Goal: Task Accomplishment & Management: Use online tool/utility

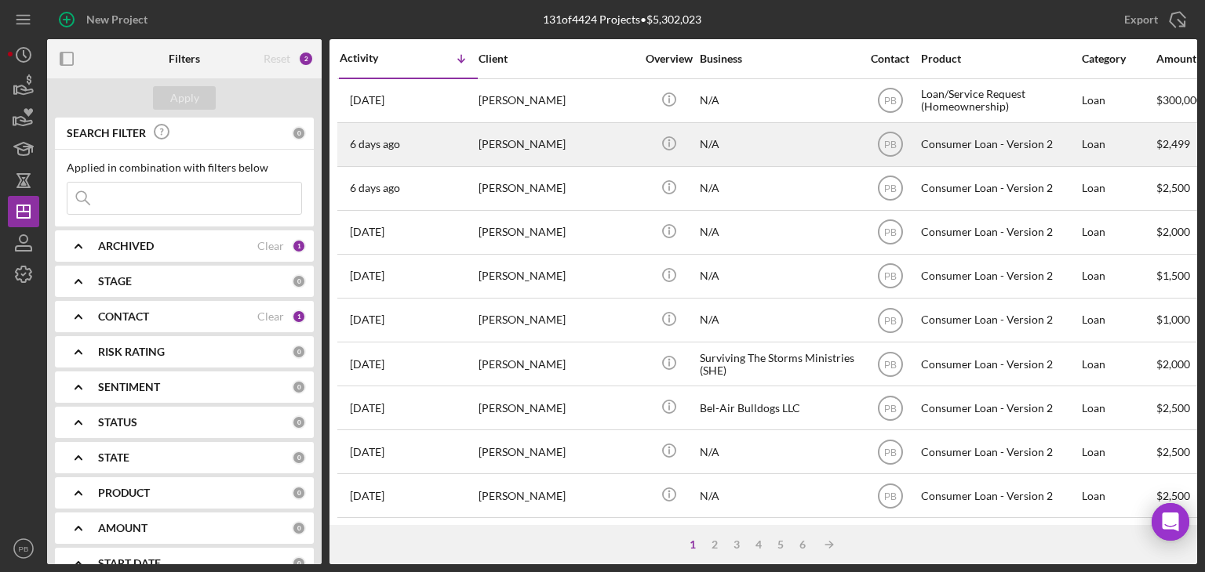
click at [532, 136] on div "[PERSON_NAME]" at bounding box center [556, 145] width 157 height 42
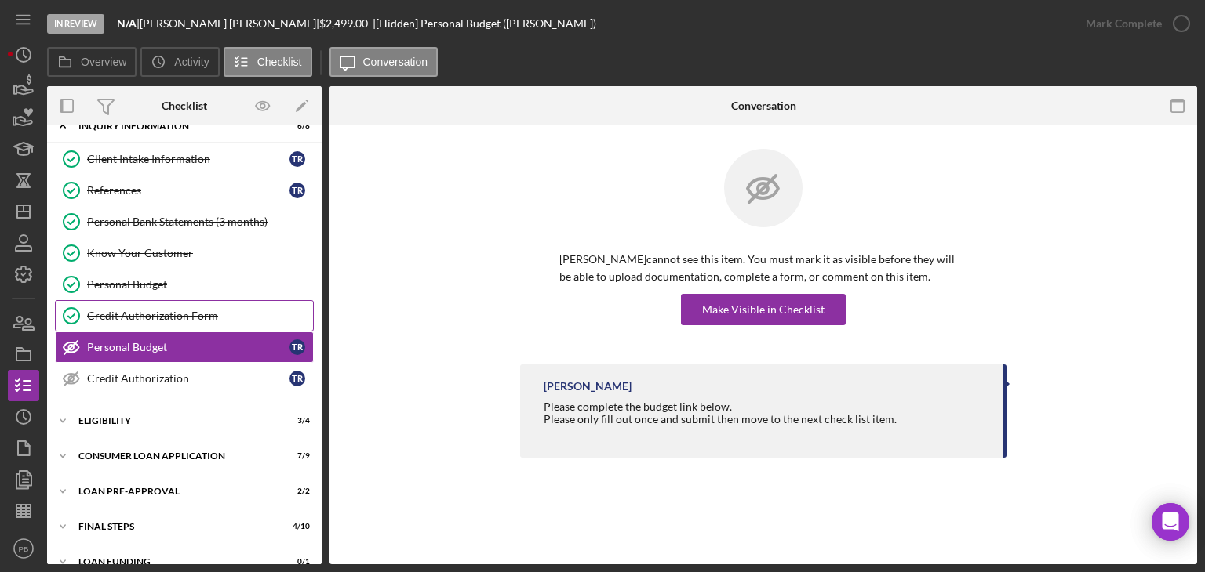
scroll to position [41, 0]
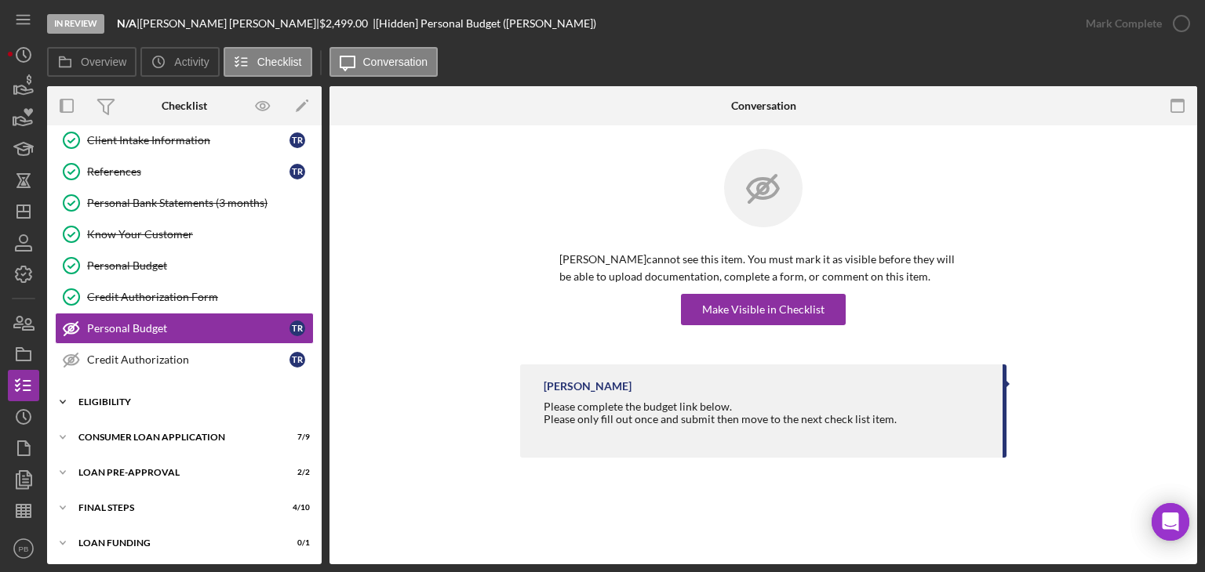
click at [144, 401] on div "Eligibility" at bounding box center [190, 402] width 224 height 9
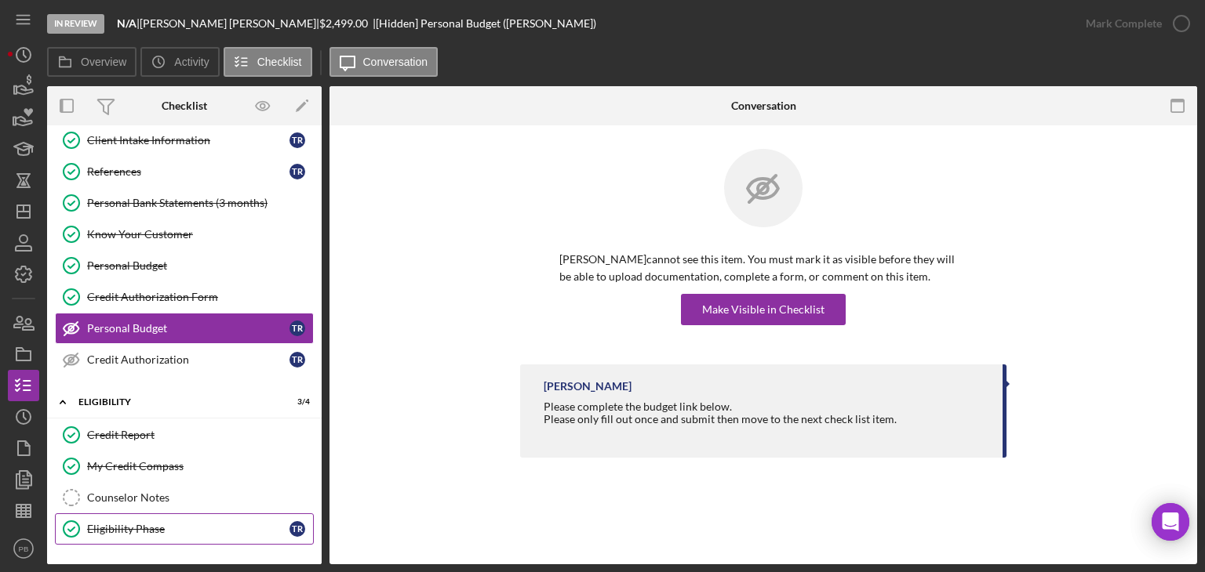
scroll to position [173, 0]
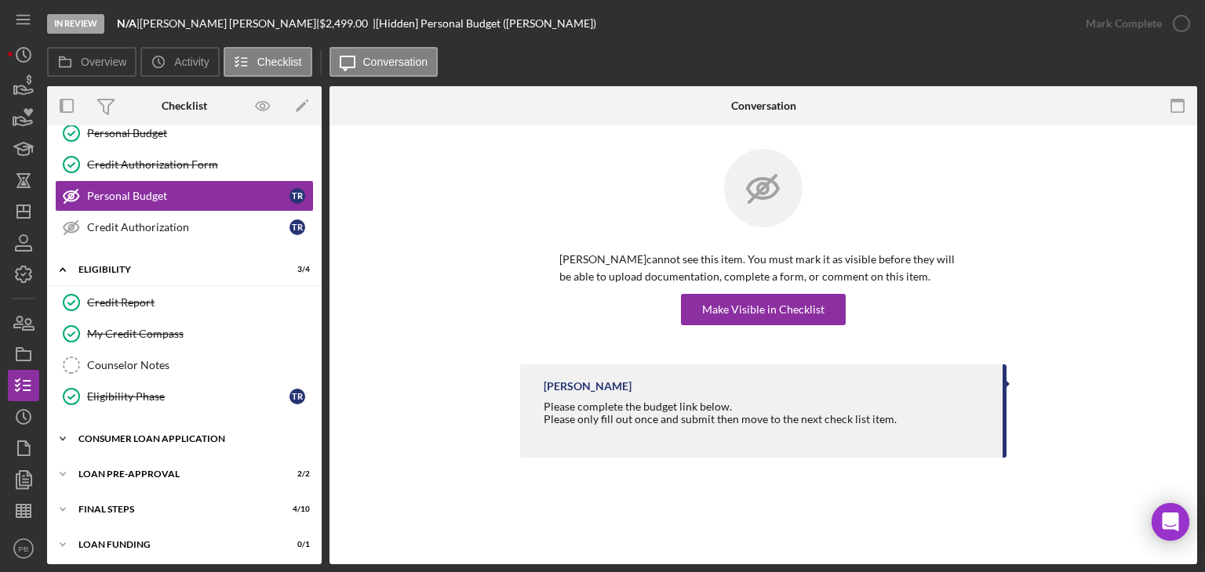
drag, startPoint x: 160, startPoint y: 445, endPoint x: 162, endPoint y: 431, distance: 14.2
click at [160, 445] on div "Icon/Expander Consumer Loan Application 7 / 9" at bounding box center [184, 438] width 274 height 31
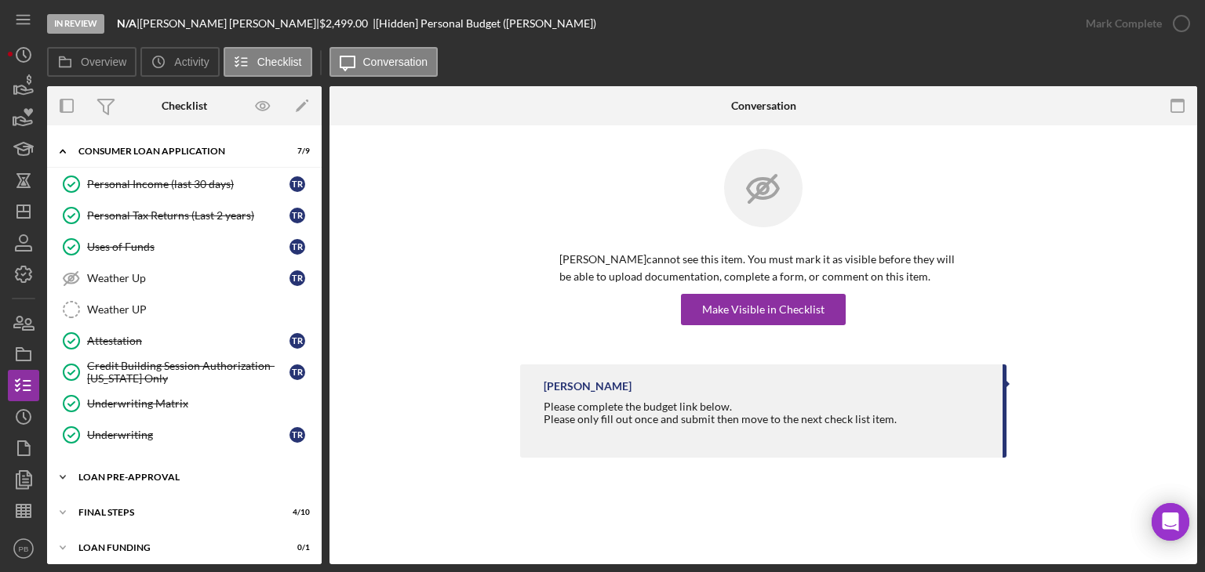
click at [138, 463] on div "Icon/Expander Loan Pre-Approval 2 / 2" at bounding box center [184, 477] width 274 height 31
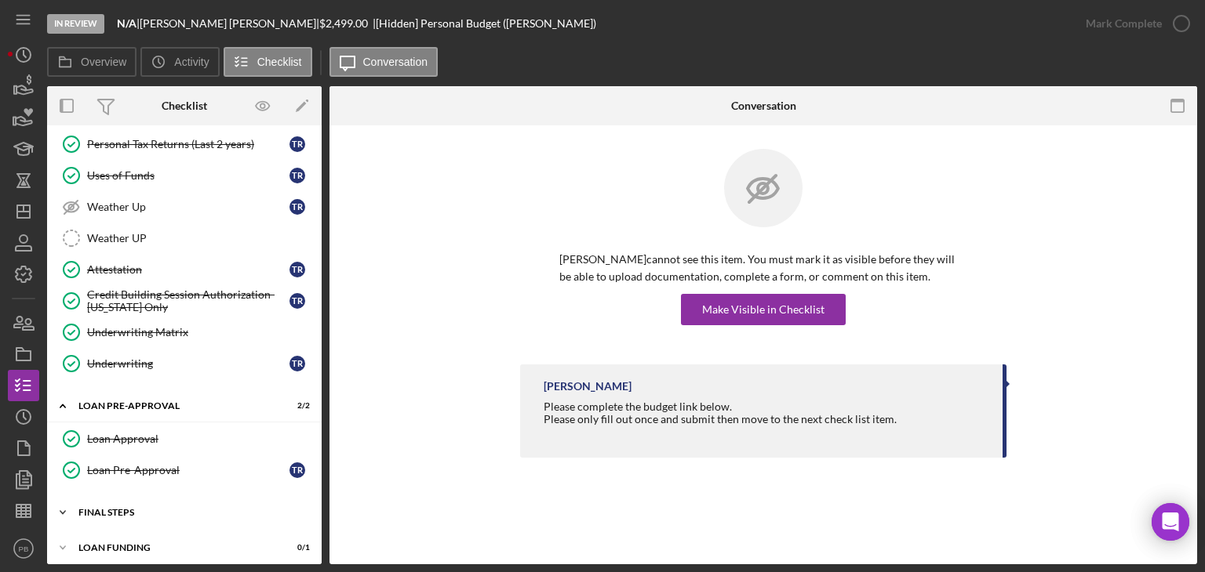
click at [135, 510] on div "Icon/Expander FINAL STEPS 4 / 10" at bounding box center [184, 512] width 274 height 31
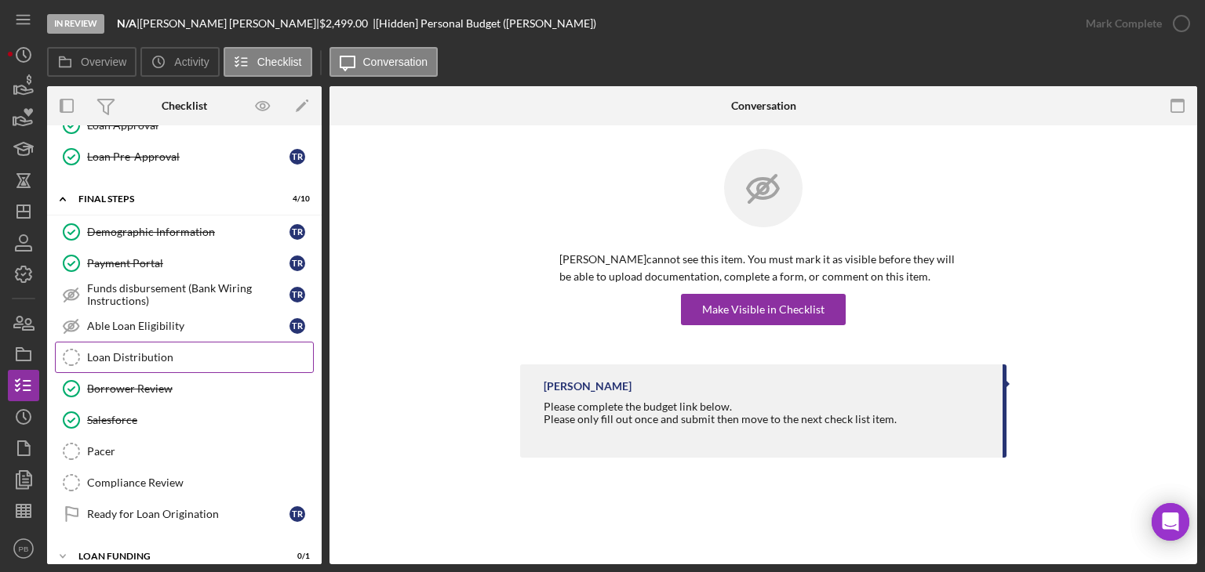
click at [152, 351] on div "Loan Distribution" at bounding box center [200, 357] width 226 height 13
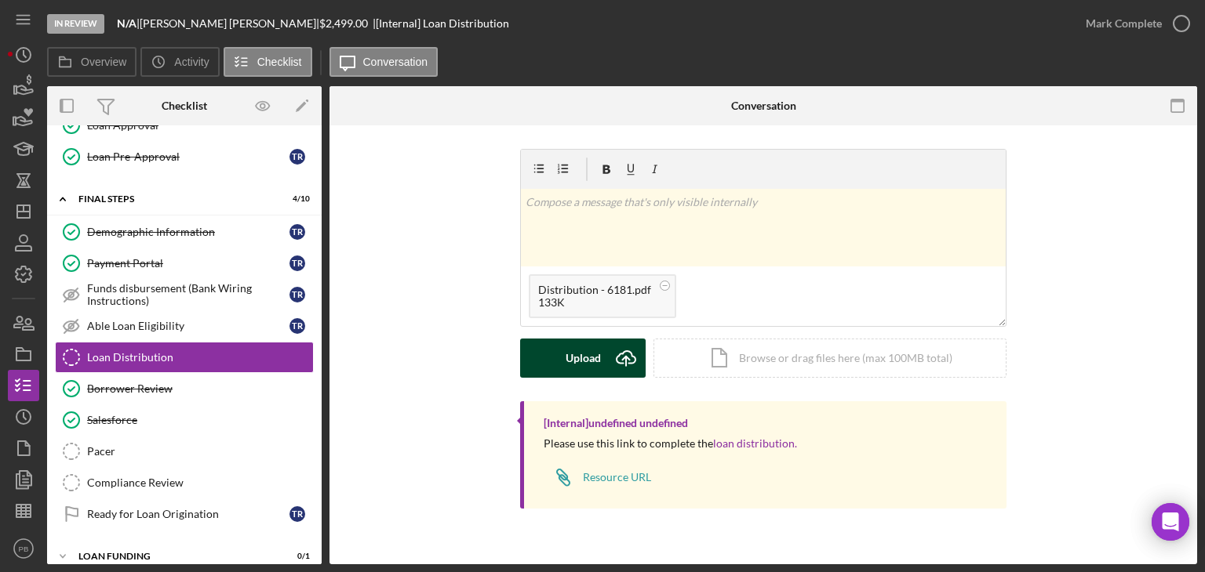
click at [562, 364] on button "Upload Icon/Upload" at bounding box center [582, 358] width 125 height 39
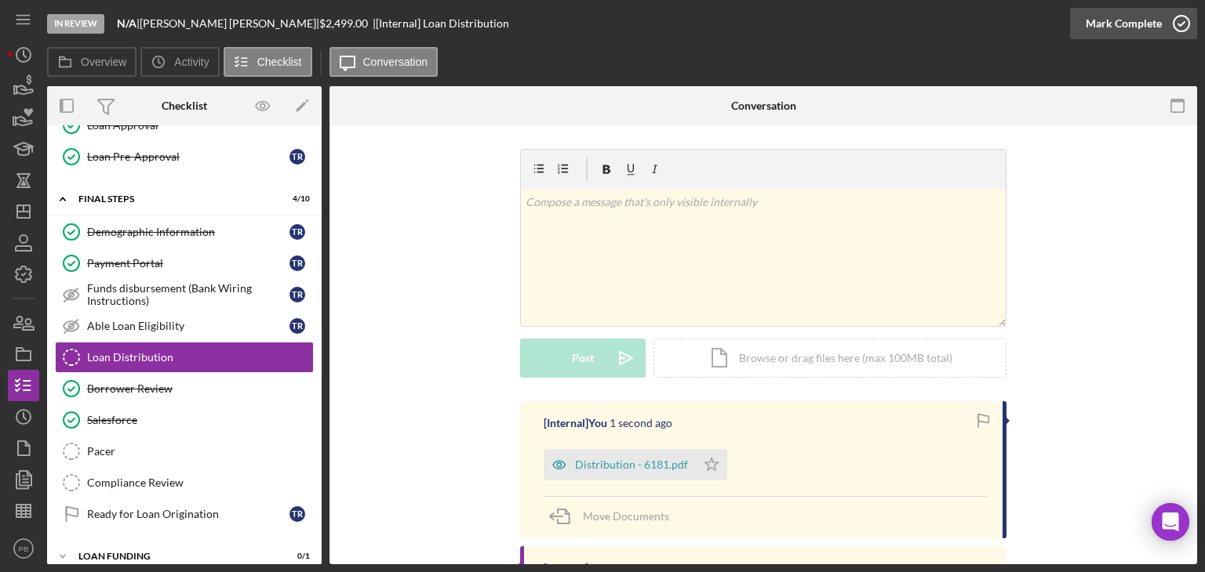
click at [1130, 13] on div "Mark Complete" at bounding box center [1123, 23] width 76 height 31
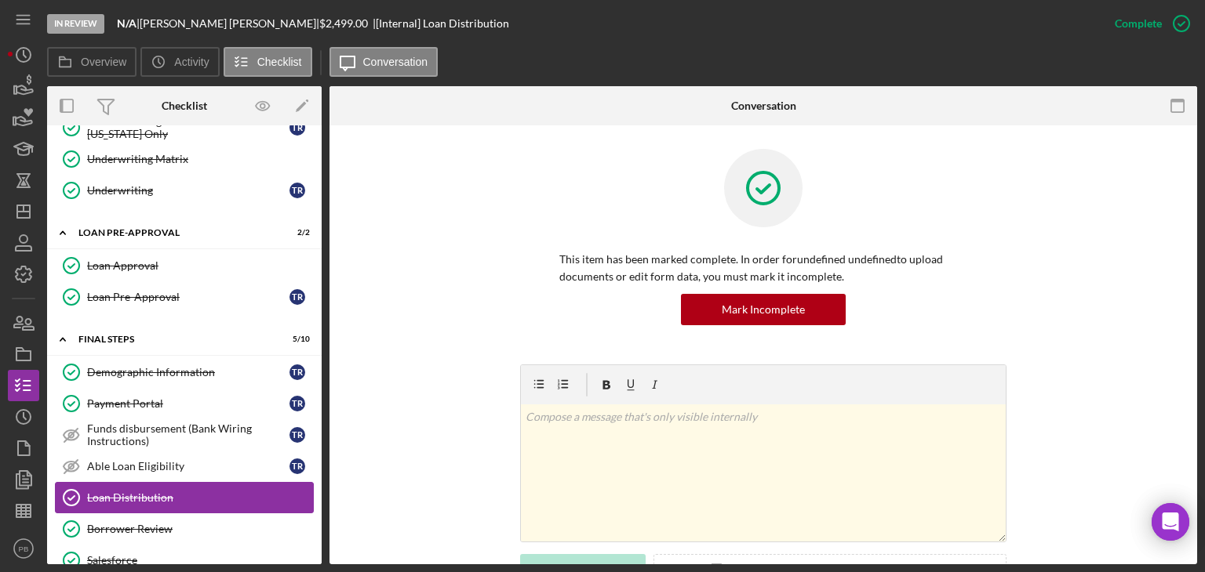
scroll to position [851, 0]
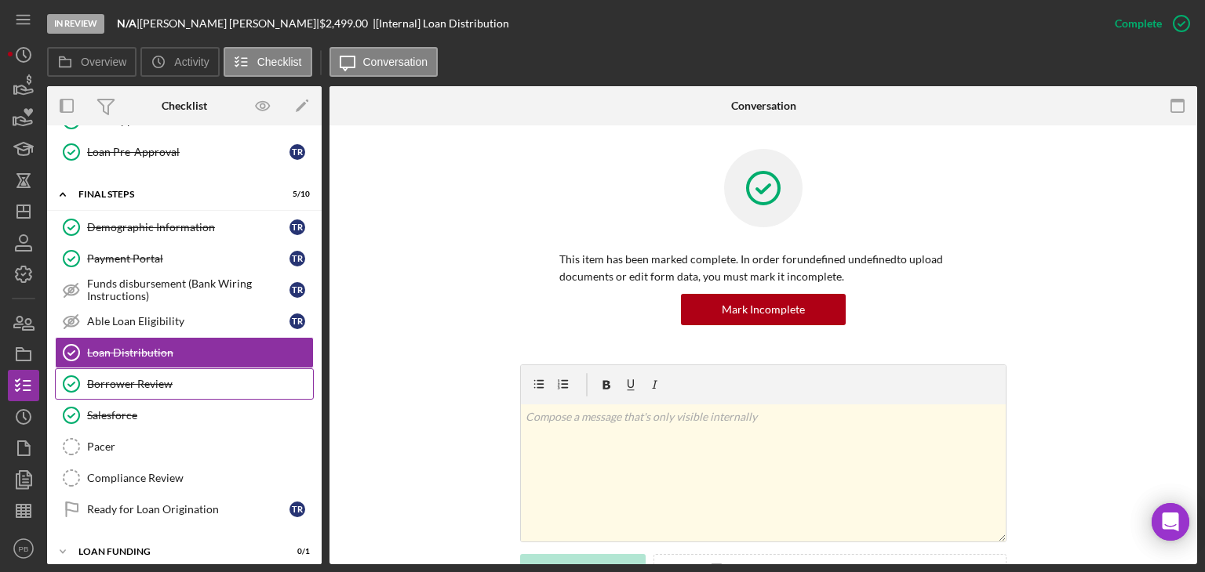
drag, startPoint x: 125, startPoint y: 405, endPoint x: 231, endPoint y: 366, distance: 112.6
click at [125, 409] on div "Salesforce" at bounding box center [200, 415] width 226 height 13
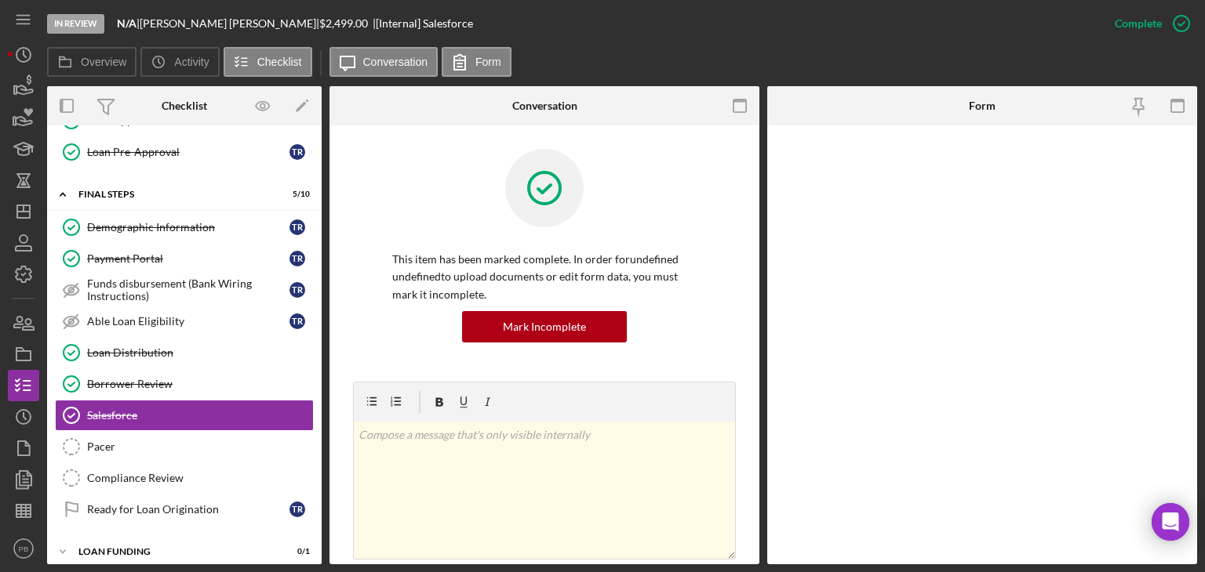
scroll to position [851, 0]
